Goal: Task Accomplishment & Management: Manage account settings

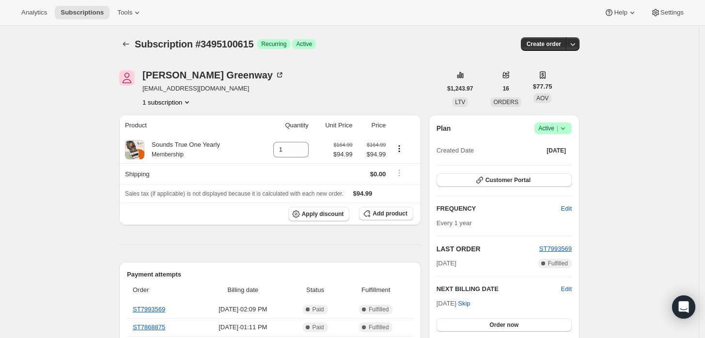
click at [188, 101] on icon "Product actions" at bounding box center [187, 102] width 10 height 10
click at [568, 128] on icon at bounding box center [563, 128] width 10 height 10
click at [549, 146] on span "Pause subscription" at bounding box center [555, 146] width 53 height 7
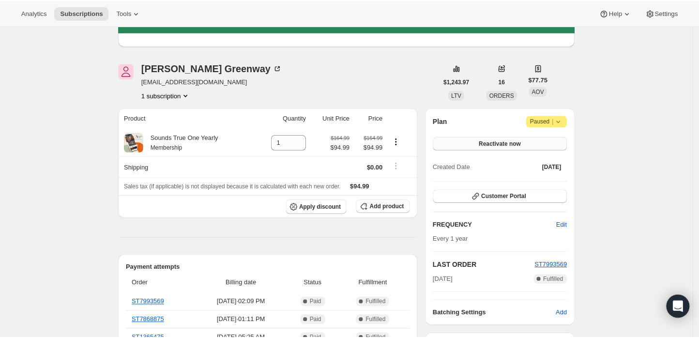
scroll to position [54, 0]
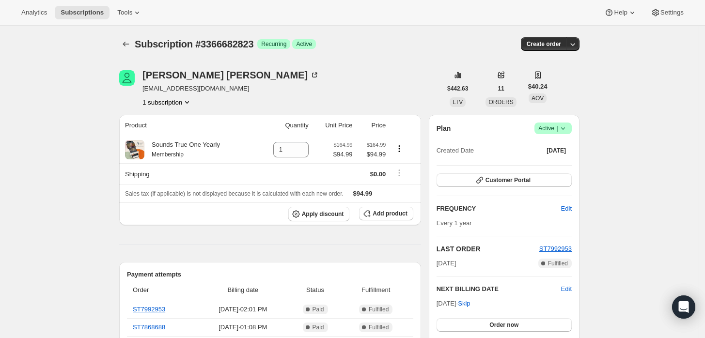
click at [562, 134] on div "Plan Success Active | Created Date Sep 15, 2022" at bounding box center [503, 140] width 135 height 35
click at [565, 129] on icon at bounding box center [563, 128] width 4 height 2
click at [557, 152] on span "Pause subscription" at bounding box center [556, 147] width 55 height 10
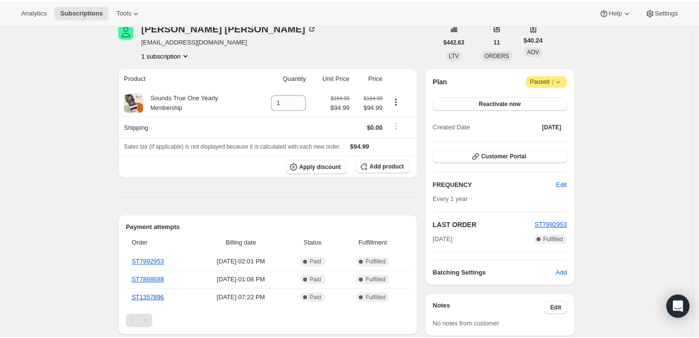
scroll to position [108, 0]
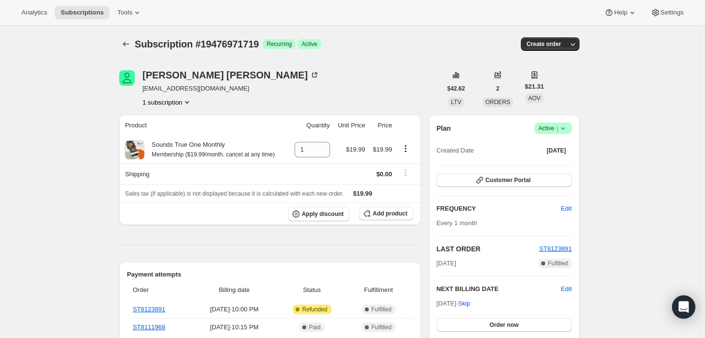
click at [562, 129] on icon at bounding box center [563, 128] width 10 height 10
click at [557, 163] on span "Cancel subscription" at bounding box center [556, 163] width 55 height 7
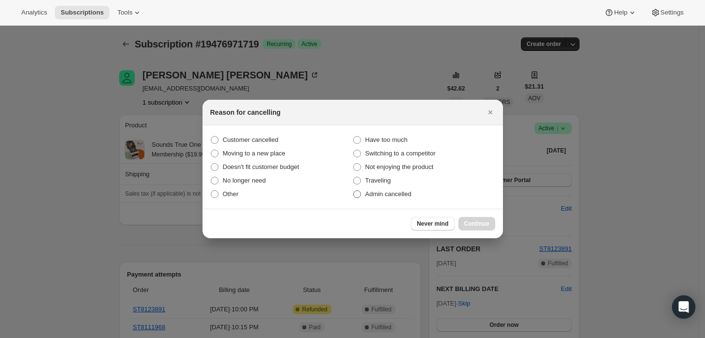
click at [406, 200] on label "Admin cancelled" at bounding box center [424, 194] width 142 height 14
click at [354, 191] on input "Admin cancelled" at bounding box center [353, 190] width 0 height 0
radio input "true"
click at [469, 221] on span "Continue" at bounding box center [476, 224] width 25 height 8
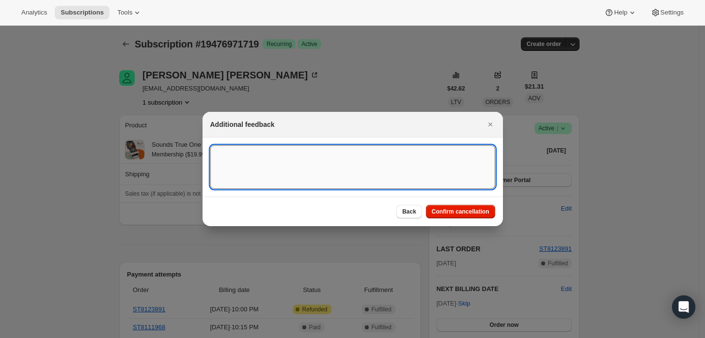
click at [390, 170] on textarea ":rbj:" at bounding box center [352, 167] width 285 height 44
type textarea "Customer requested cancellation and refund."
click at [453, 206] on button "Confirm cancellation" at bounding box center [460, 212] width 69 height 14
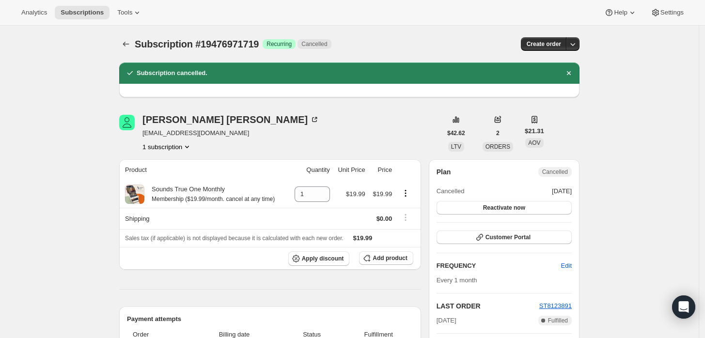
click at [306, 80] on div "Subscription cancelled." at bounding box center [349, 72] width 460 height 21
